Goal: Task Accomplishment & Management: Manage account settings

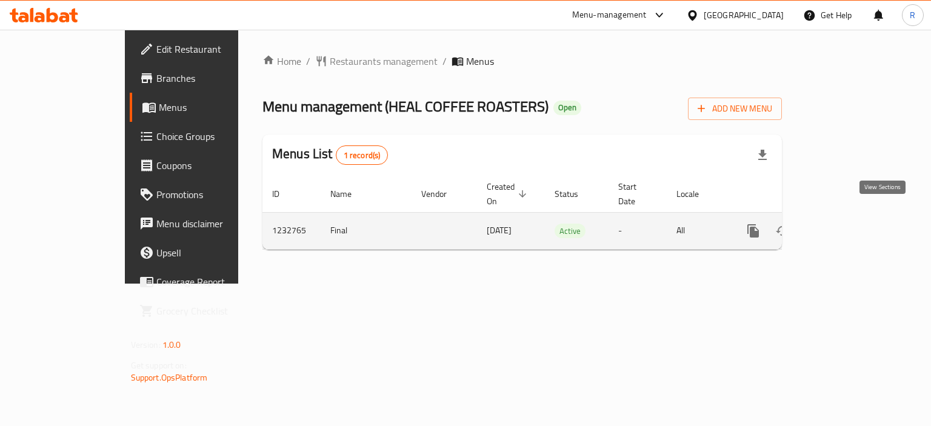
click at [855, 216] on link "enhanced table" at bounding box center [840, 230] width 29 height 29
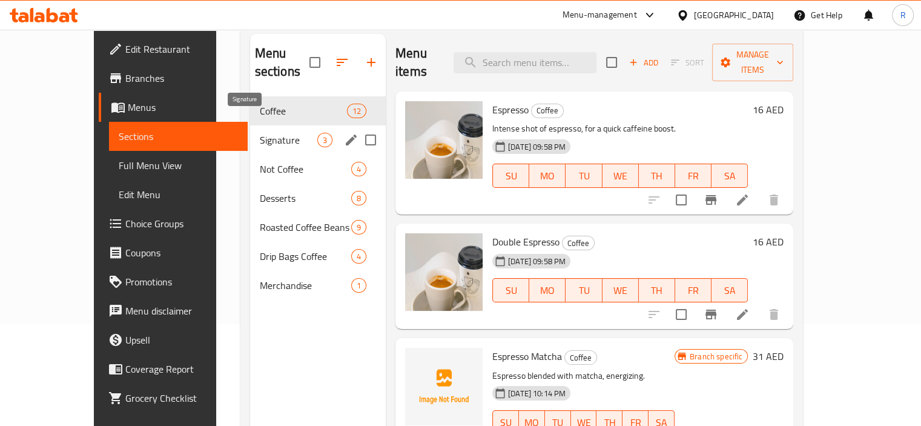
scroll to position [170, 0]
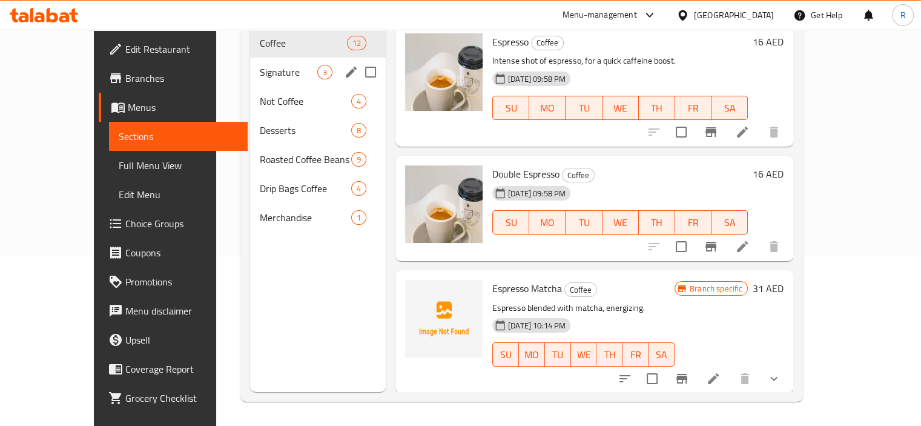
click at [260, 65] on span "Signature" at bounding box center [289, 72] width 58 height 15
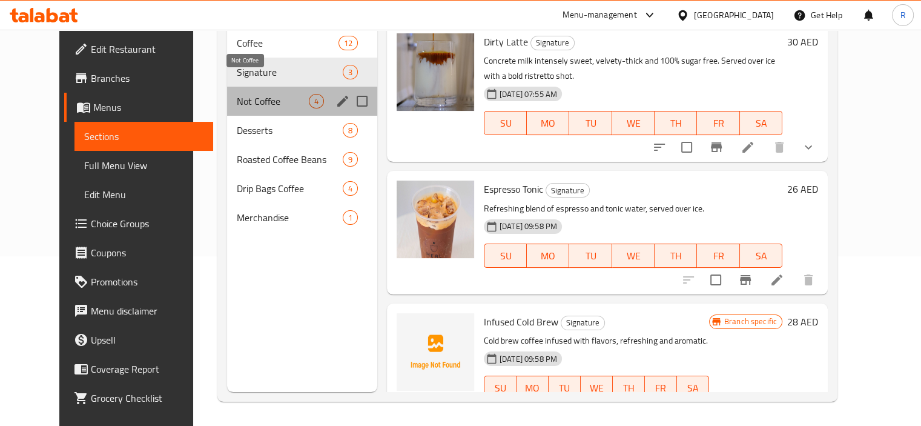
click at [237, 94] on span "Not Coffee" at bounding box center [273, 101] width 72 height 15
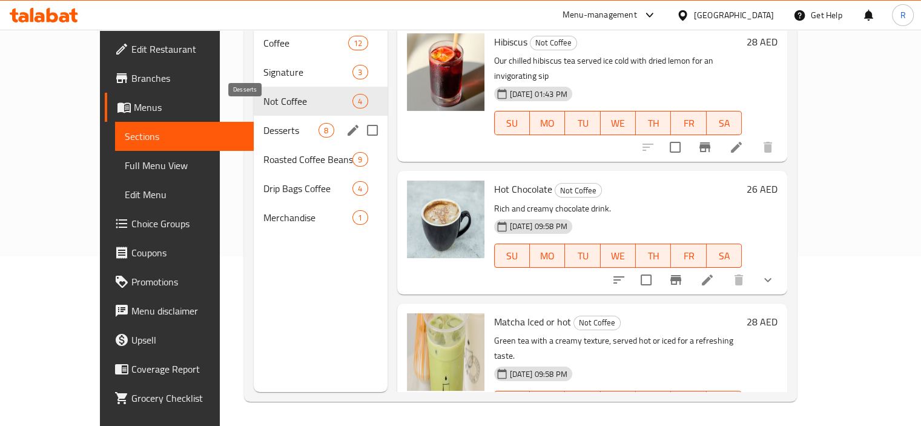
click at [264, 123] on span "Desserts" at bounding box center [291, 130] width 55 height 15
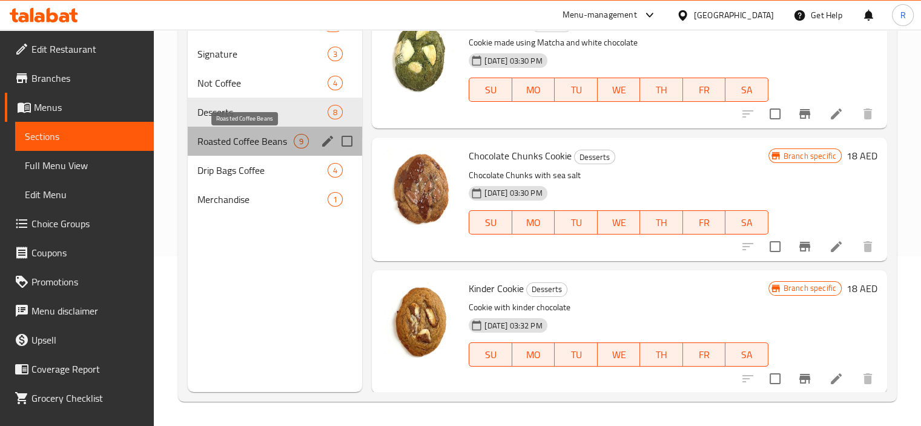
click at [228, 139] on span "Roasted Coffee Beans" at bounding box center [246, 141] width 97 height 15
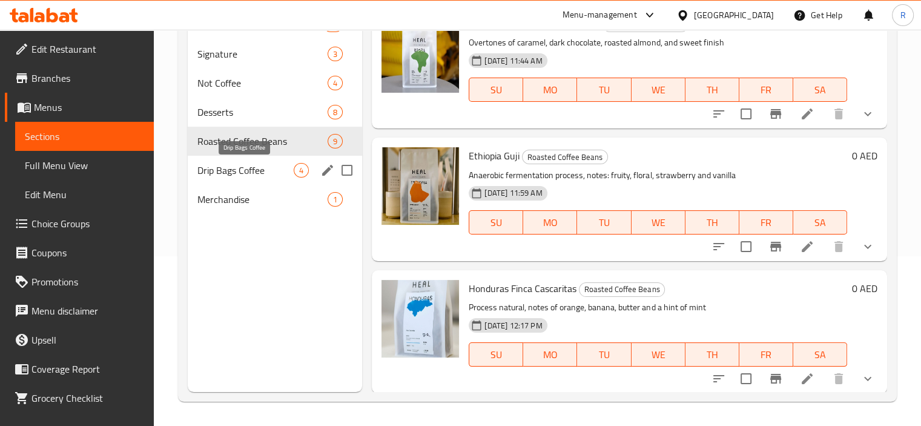
click at [234, 162] on div "Drip Bags Coffee 4" at bounding box center [275, 170] width 175 height 29
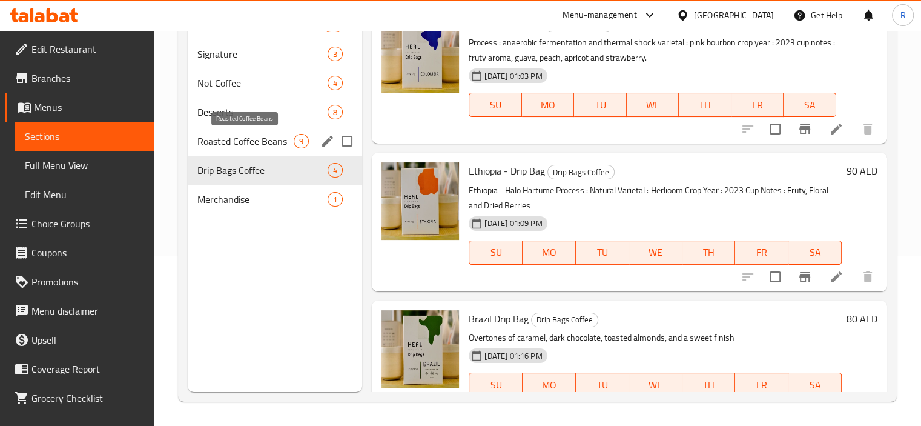
click at [238, 138] on span "Roasted Coffee Beans" at bounding box center [246, 141] width 97 height 15
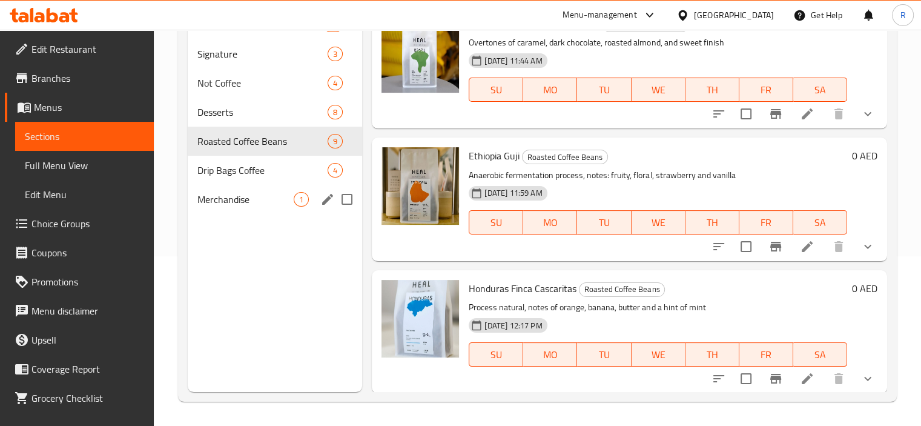
click at [243, 167] on span "Drip Bags Coffee" at bounding box center [263, 170] width 131 height 15
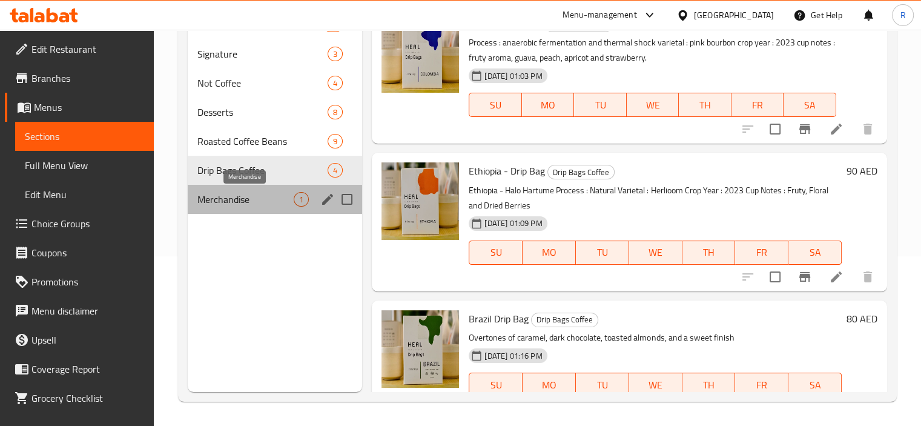
click at [236, 193] on span "Merchandise" at bounding box center [246, 199] width 97 height 15
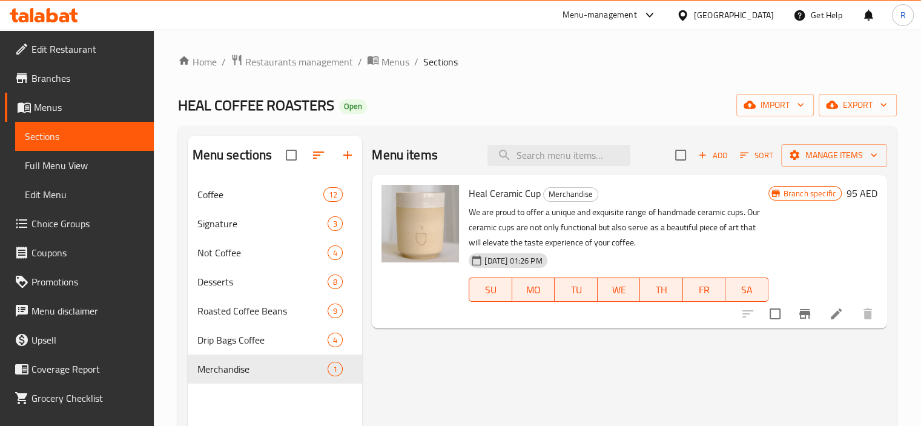
click at [84, 50] on span "Edit Restaurant" at bounding box center [88, 49] width 113 height 15
